Goal: Task Accomplishment & Management: Use online tool/utility

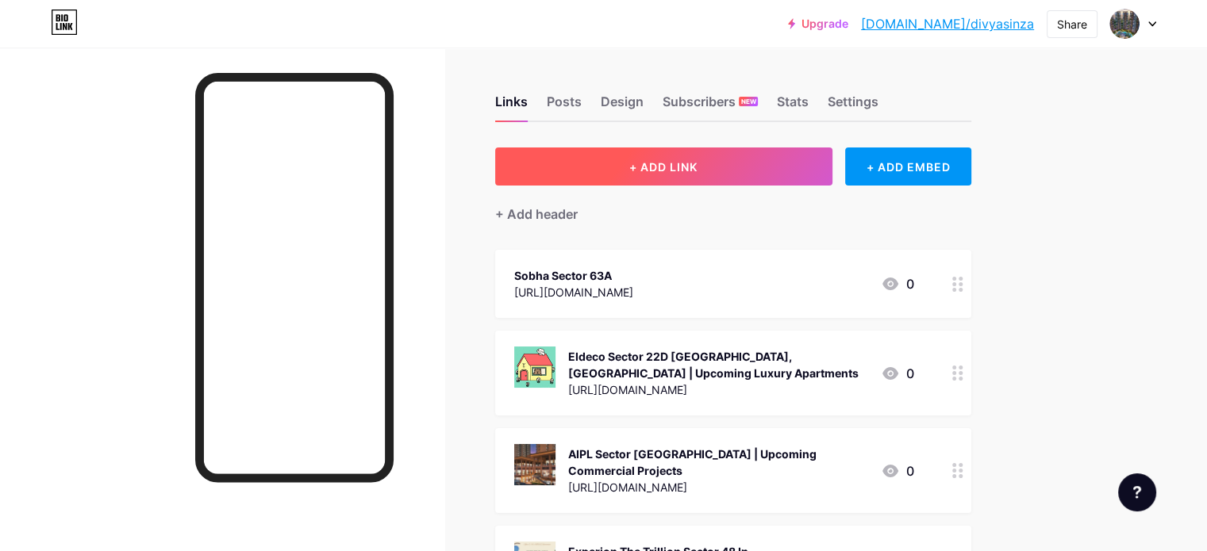
click at [666, 164] on button "+ ADD LINK" at bounding box center [663, 167] width 337 height 38
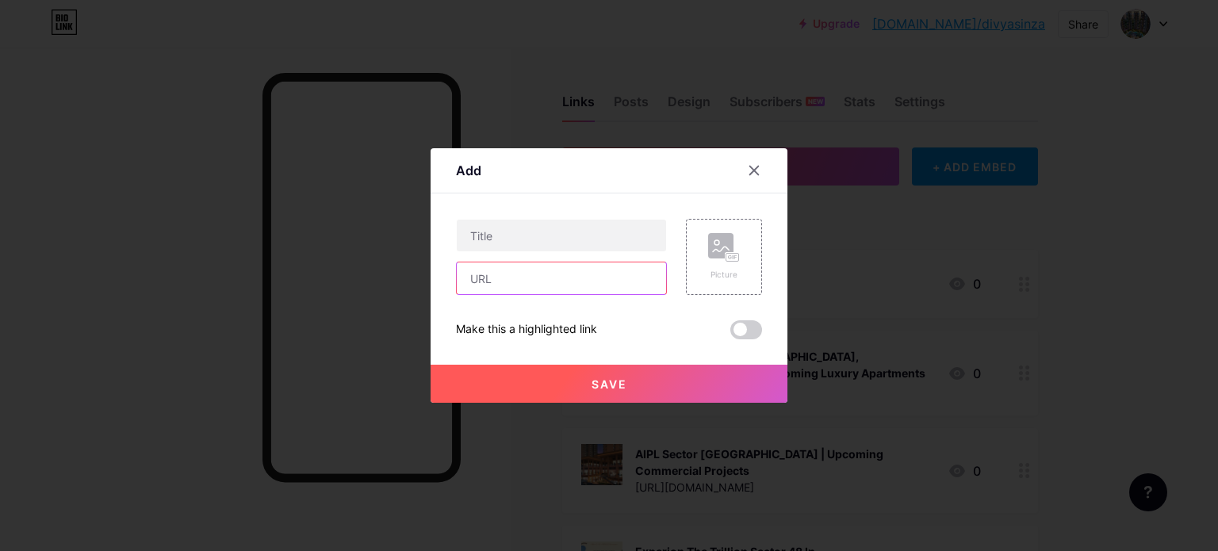
click at [527, 284] on input "text" at bounding box center [561, 279] width 209 height 32
paste input "[URL][DOMAIN_NAME]"
type input "[URL][DOMAIN_NAME]"
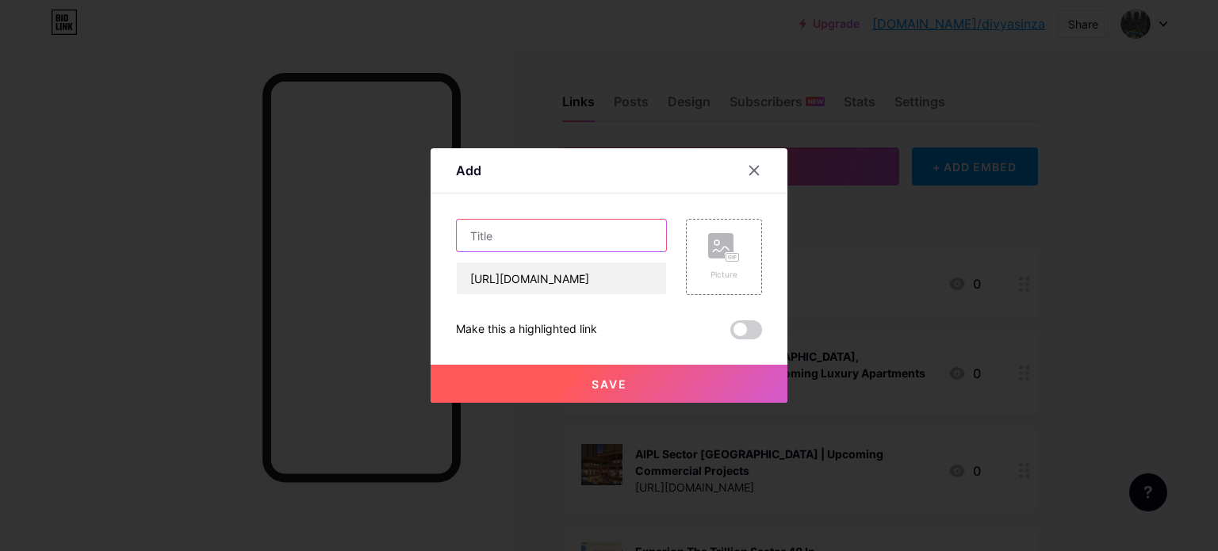
click at [514, 237] on input "text" at bounding box center [561, 236] width 209 height 32
paste input "The Prestige Tellapur Project In [GEOGRAPHIC_DATA] | Residential Luxury Apartme…"
type input "The Prestige Tellapur Project In [GEOGRAPHIC_DATA] | Residential Luxury Apartme…"
click at [538, 178] on div "Add" at bounding box center [609, 174] width 357 height 37
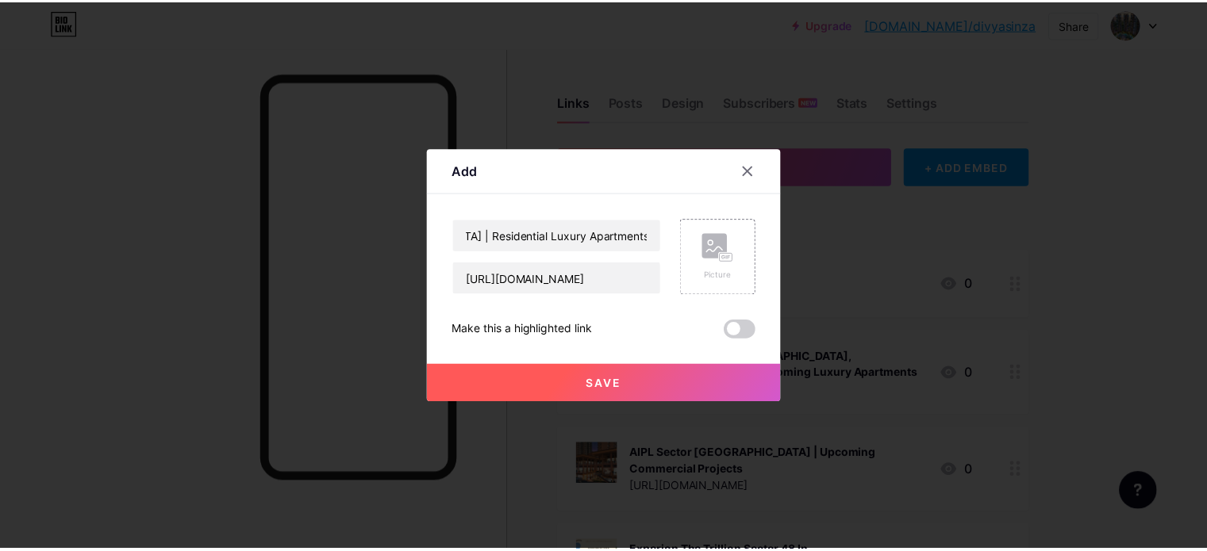
scroll to position [0, 0]
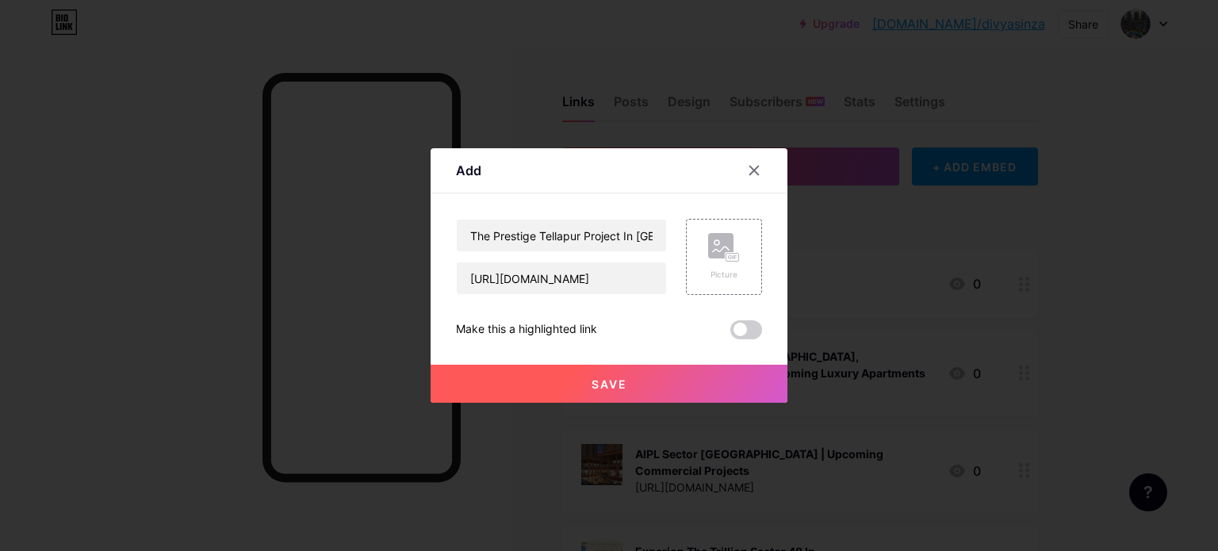
click at [663, 383] on button "Save" at bounding box center [609, 384] width 357 height 38
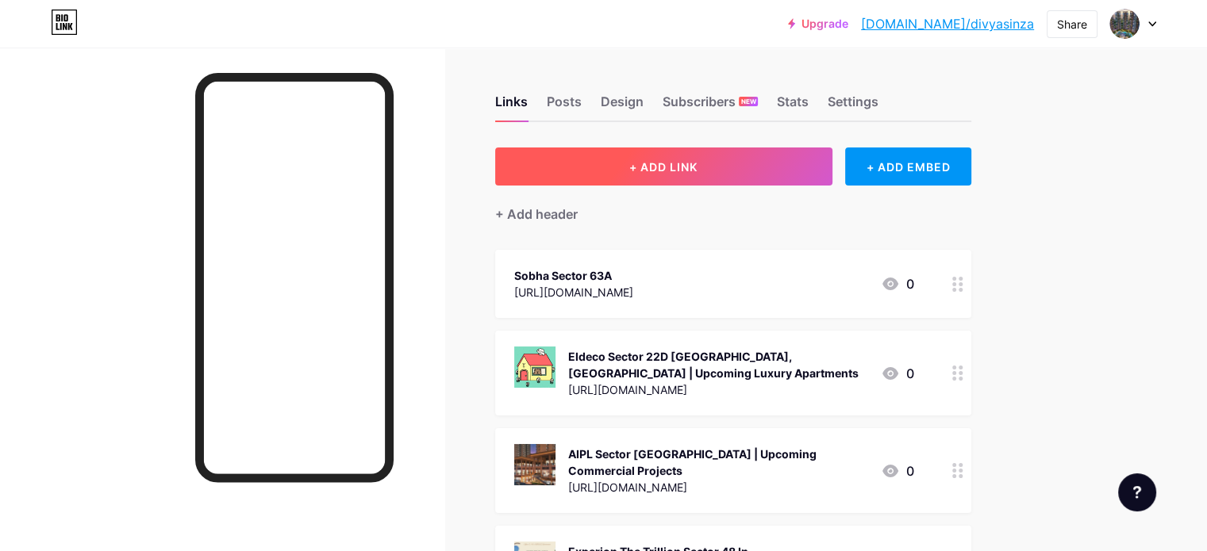
click at [654, 171] on button "+ ADD LINK" at bounding box center [663, 167] width 337 height 38
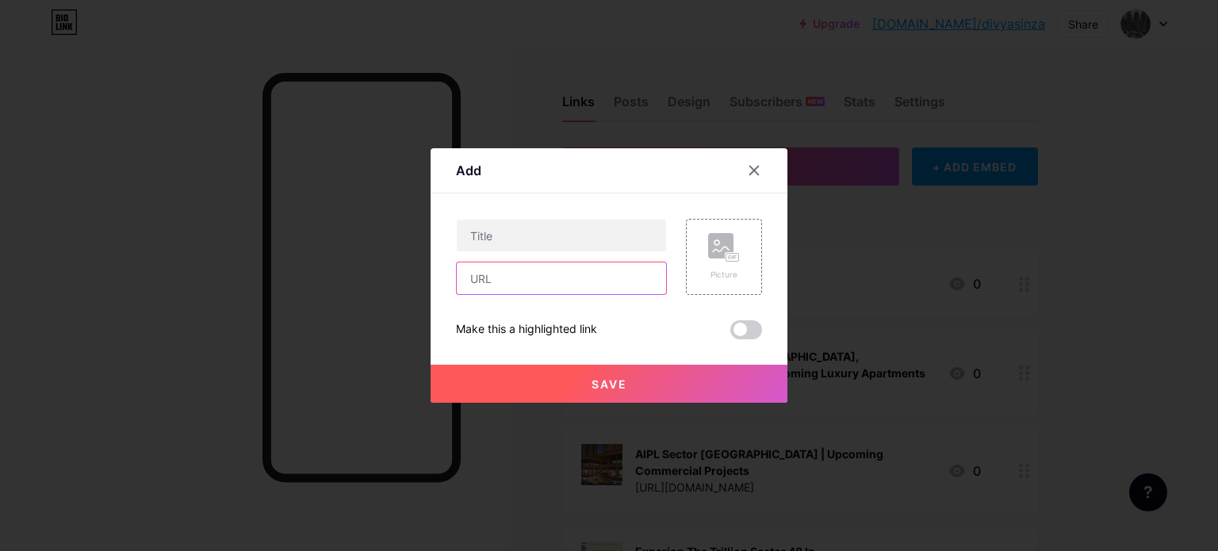
click at [511, 276] on input "text" at bounding box center [561, 279] width 209 height 32
paste input "[URL][DOMAIN_NAME]"
type input "[URL][DOMAIN_NAME]"
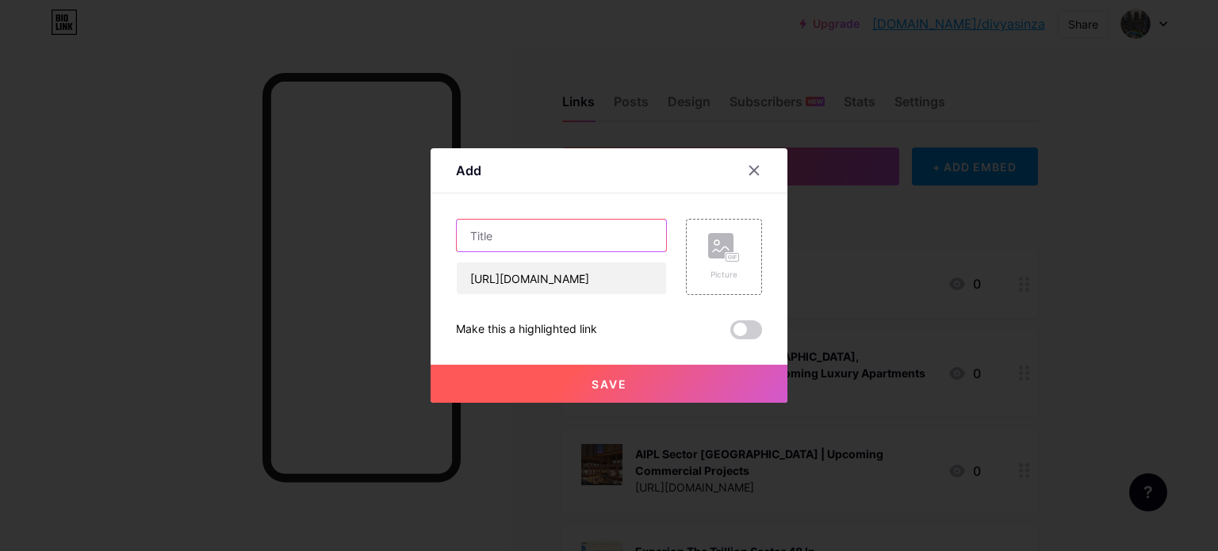
click at [530, 234] on input "text" at bounding box center [561, 236] width 209 height 32
paste input "Ramky Tukkuguda In [GEOGRAPHIC_DATA], [GEOGRAPHIC_DATA], [GEOGRAPHIC_DATA]"
type input "Ramky Tukkuguda In [GEOGRAPHIC_DATA], [GEOGRAPHIC_DATA], [GEOGRAPHIC_DATA]"
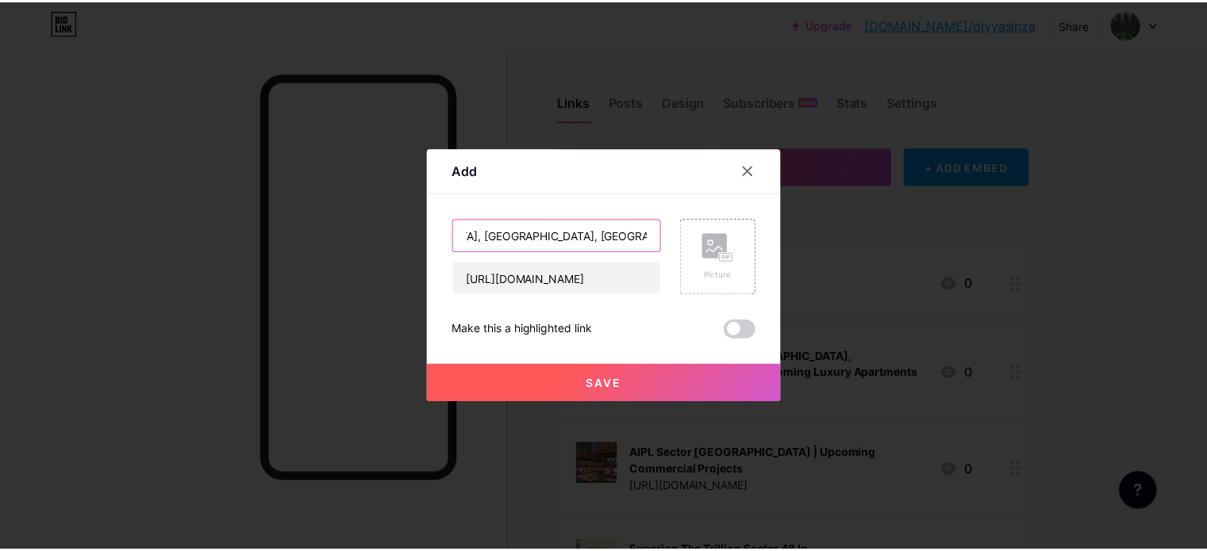
scroll to position [0, 0]
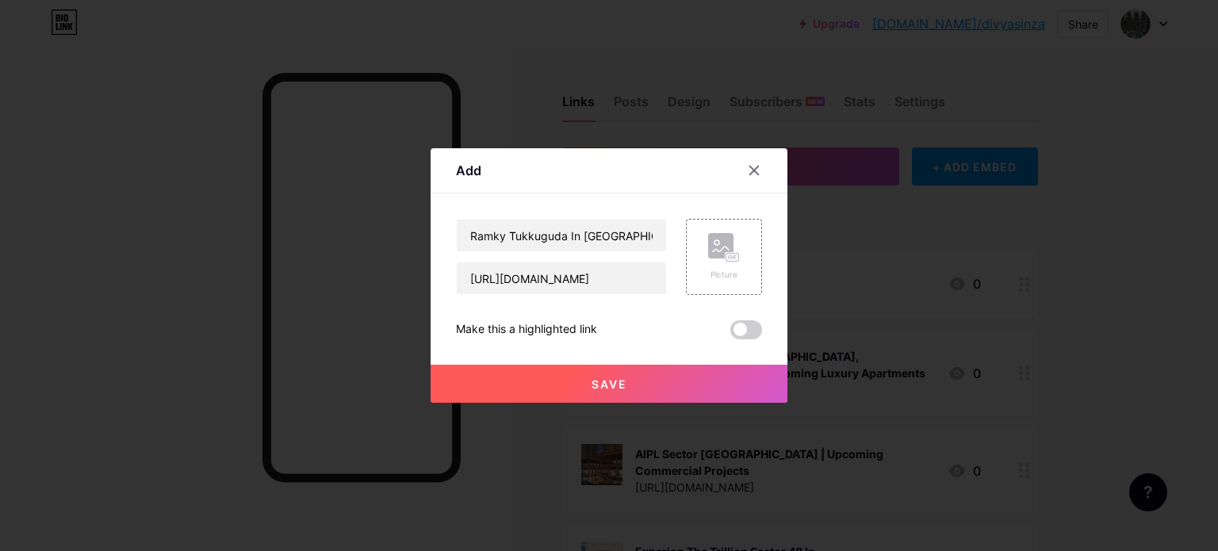
click at [570, 382] on button "Save" at bounding box center [609, 384] width 357 height 38
